Goal: Communication & Community: Share content

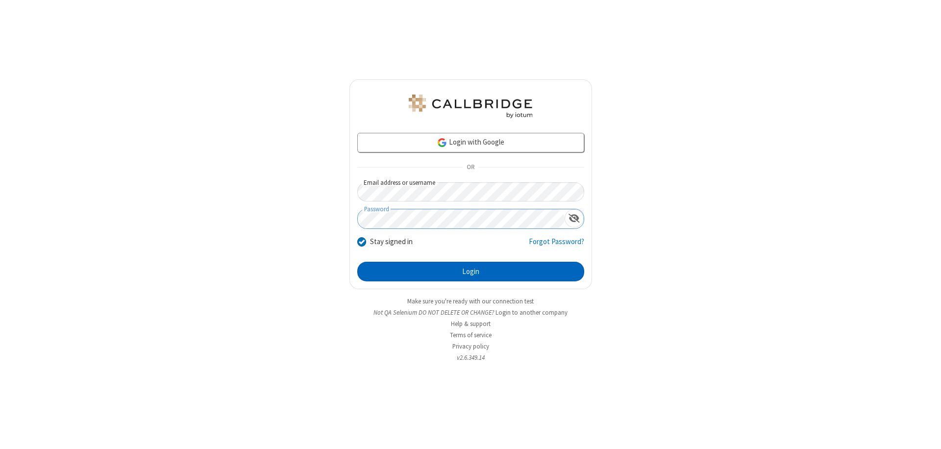
click at [471, 272] on button "Login" at bounding box center [470, 272] width 227 height 20
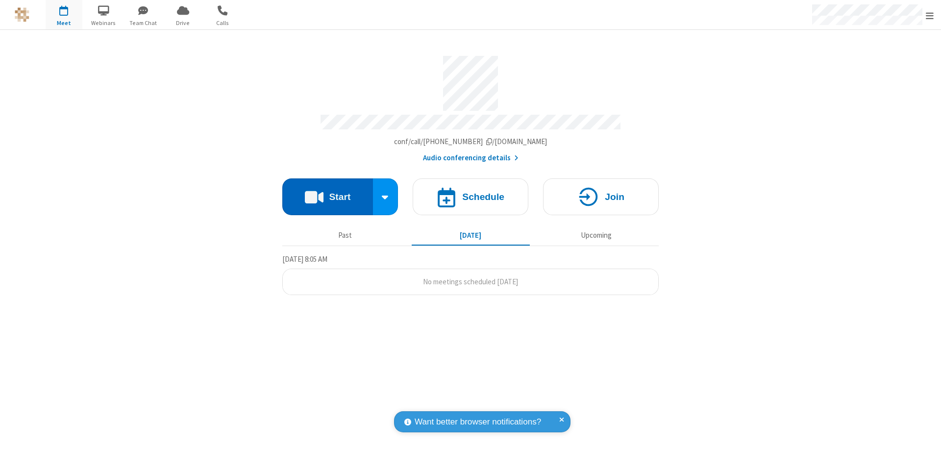
click at [328, 192] on button "Start" at bounding box center [327, 196] width 91 height 37
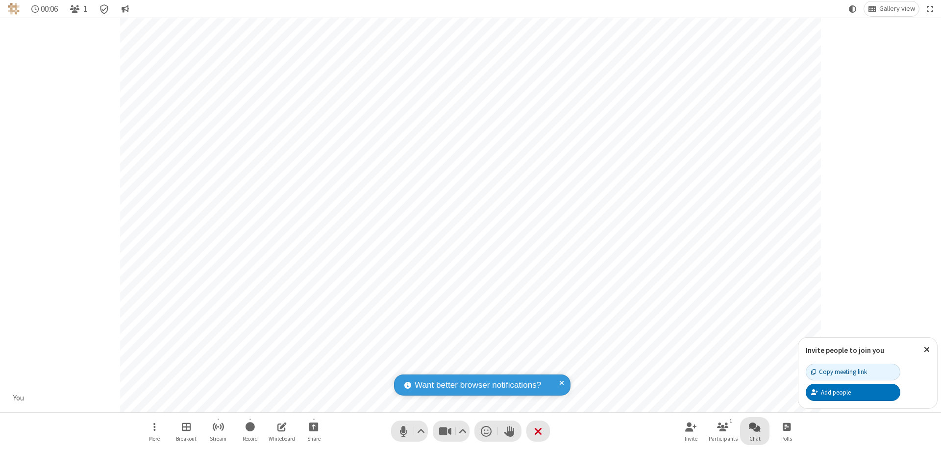
click at [755, 427] on span "Open chat" at bounding box center [755, 427] width 12 height 12
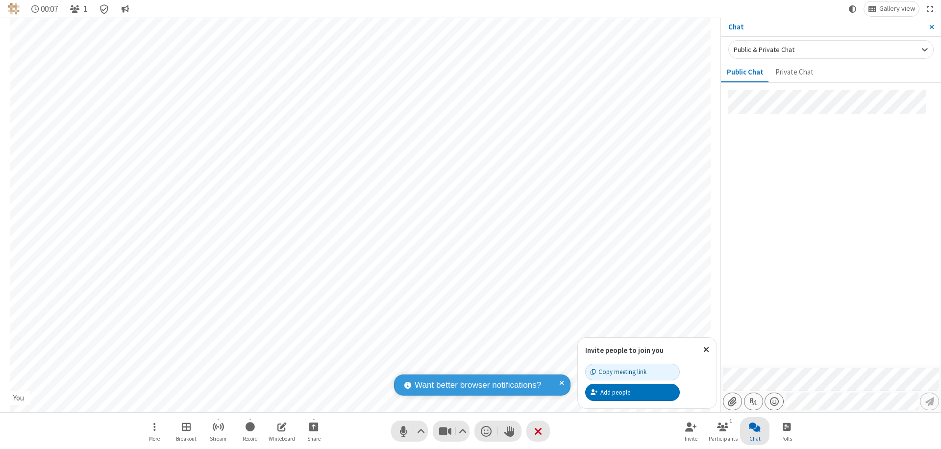
type input "C:\fakepath\doc_test.docx"
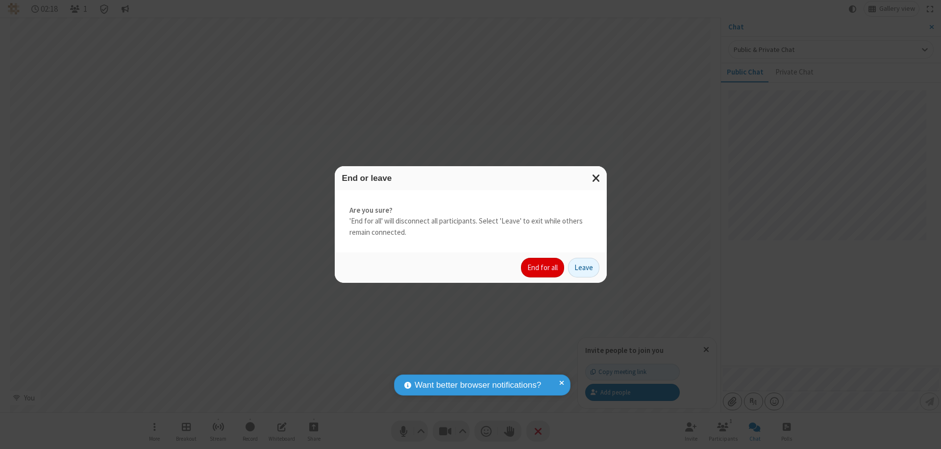
click at [543, 268] on button "End for all" at bounding box center [542, 268] width 43 height 20
